Goal: Check status: Check status

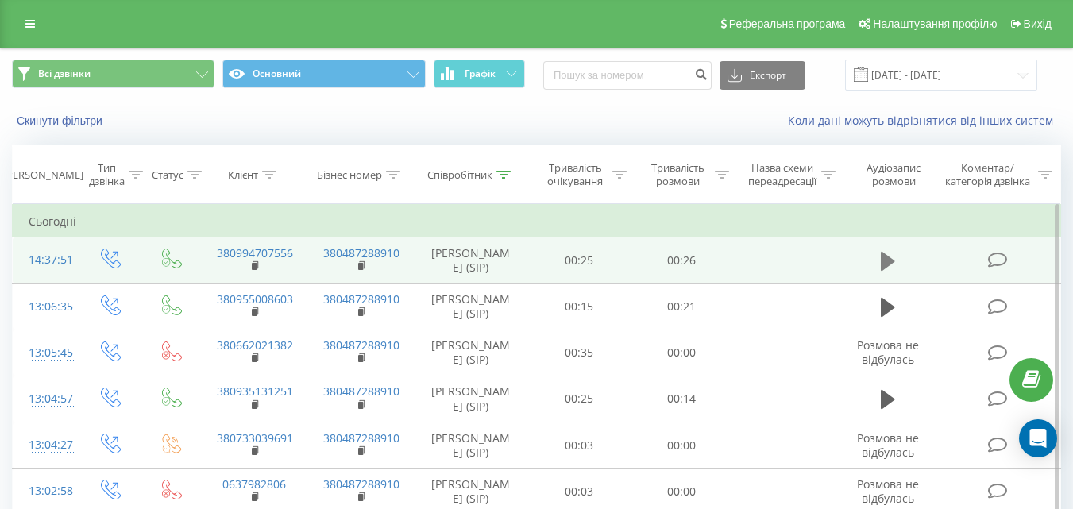
click at [882, 261] on icon at bounding box center [888, 261] width 14 height 22
click at [883, 261] on icon at bounding box center [888, 261] width 14 height 19
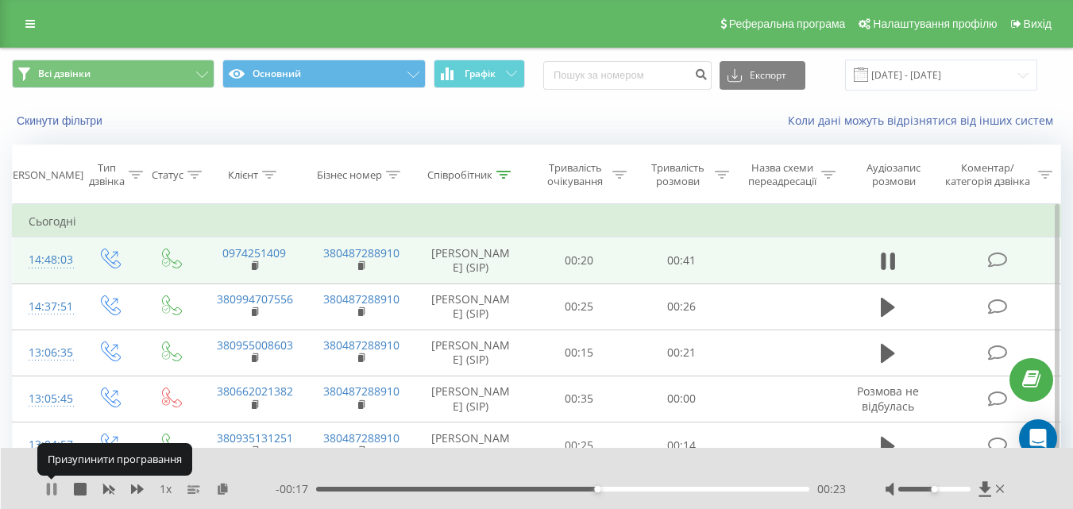
click at [50, 488] on icon at bounding box center [48, 489] width 3 height 13
